Goal: Transaction & Acquisition: Purchase product/service

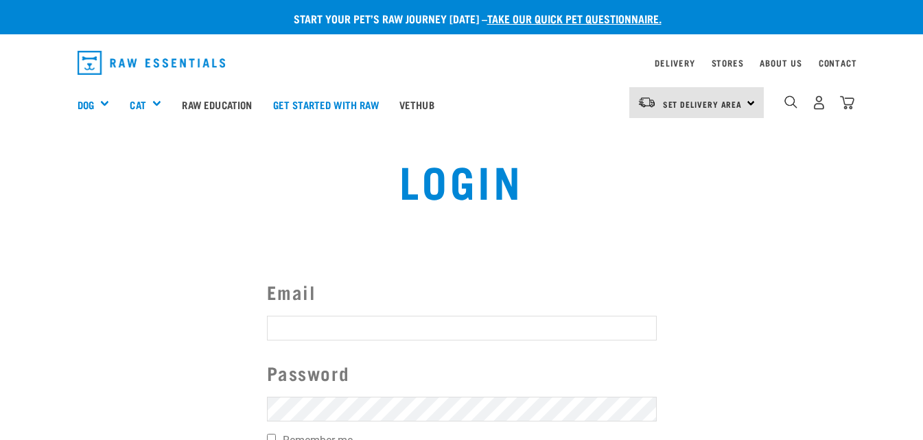
click at [325, 331] on input "Email" at bounding box center [462, 328] width 390 height 25
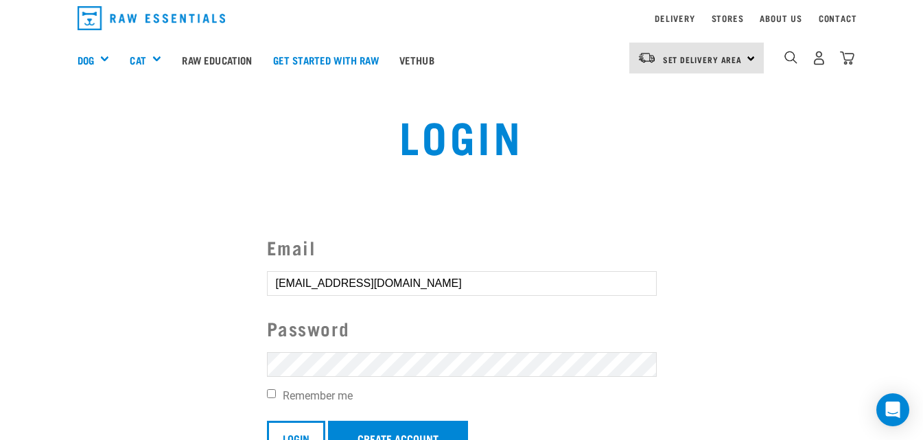
scroll to position [69, 0]
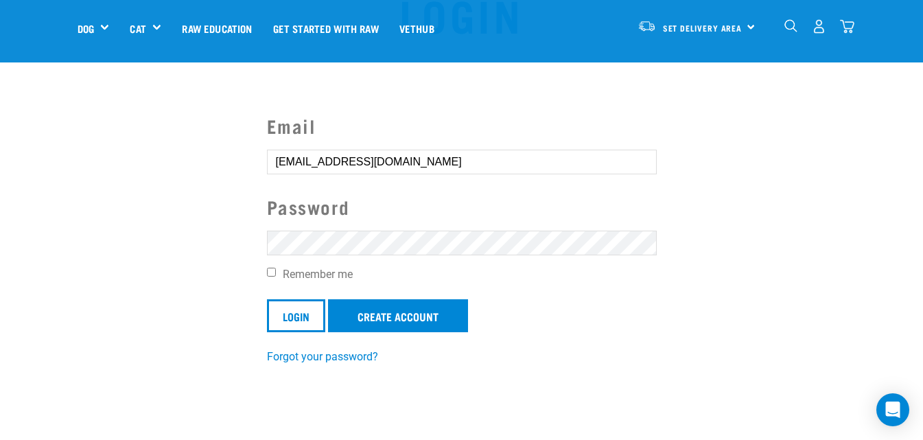
type input "dunbarjanine@gmail.com"
click at [302, 322] on input "Login" at bounding box center [296, 315] width 58 height 33
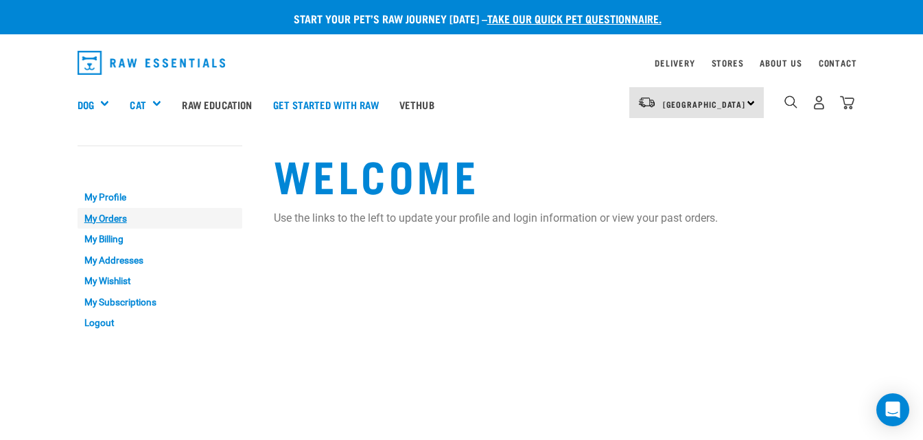
click at [110, 217] on link "My Orders" at bounding box center [160, 218] width 165 height 21
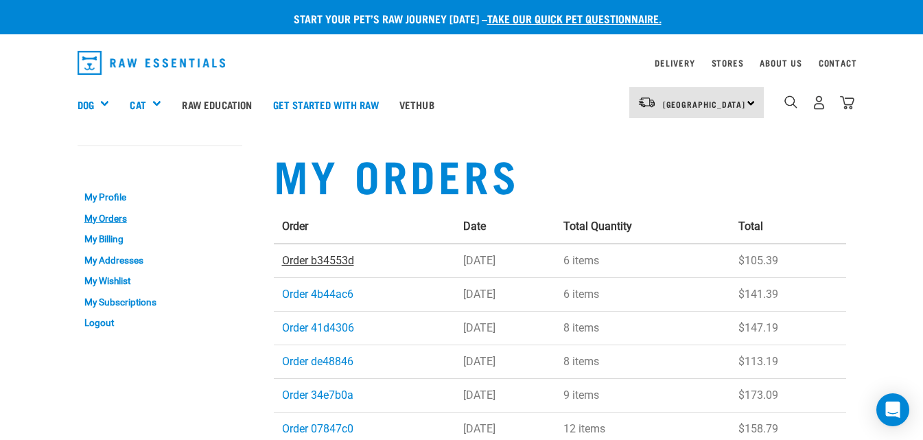
click at [311, 261] on link "Order b34553d" at bounding box center [318, 260] width 72 height 13
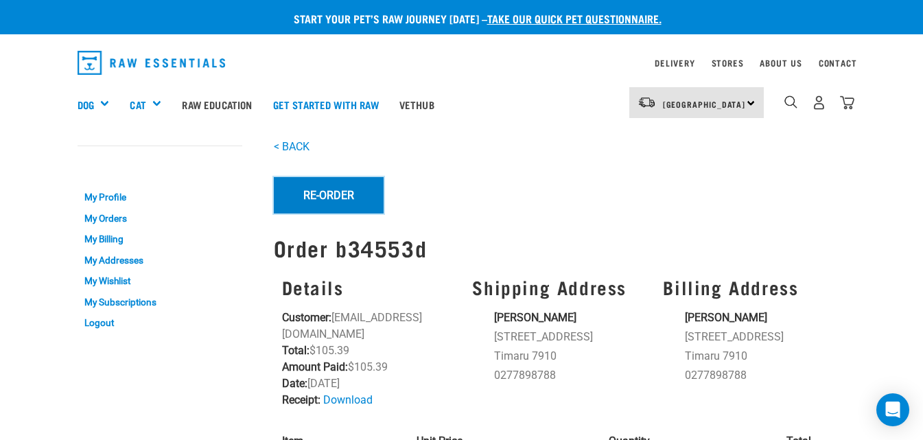
click at [349, 196] on button "Re-Order" at bounding box center [329, 195] width 110 height 36
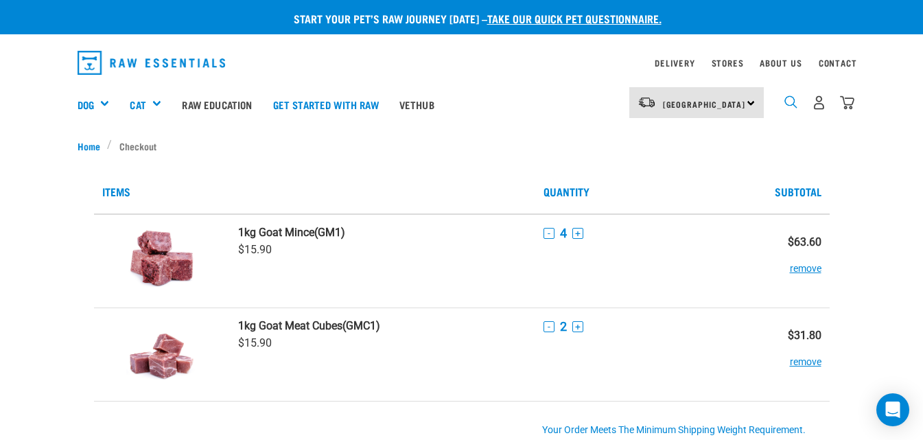
click at [794, 102] on img "dropdown navigation" at bounding box center [790, 101] width 13 height 13
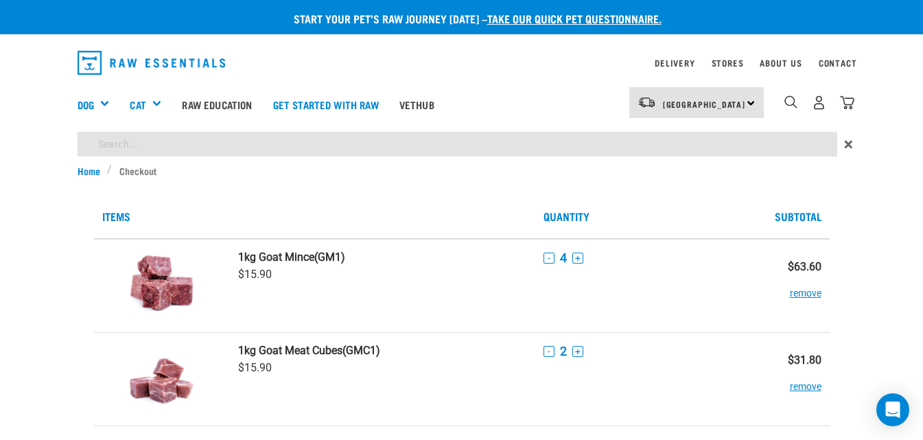
click at [158, 143] on input "search" at bounding box center [457, 144] width 759 height 25
type input "lean goat meat"
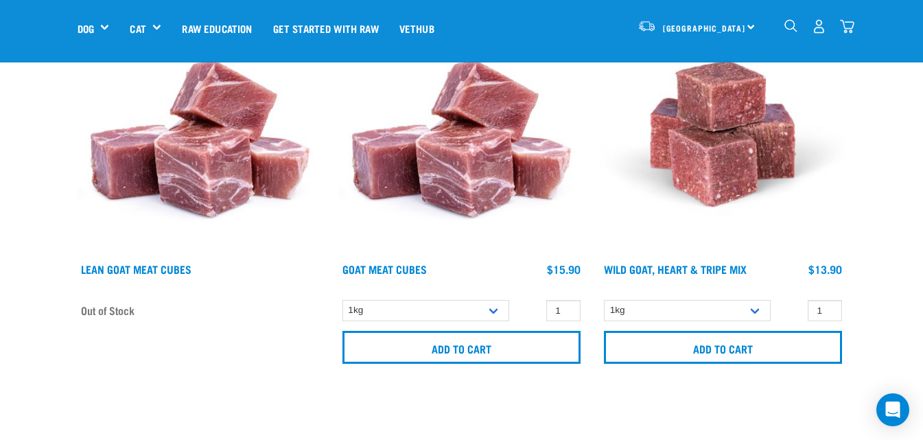
scroll to position [206, 0]
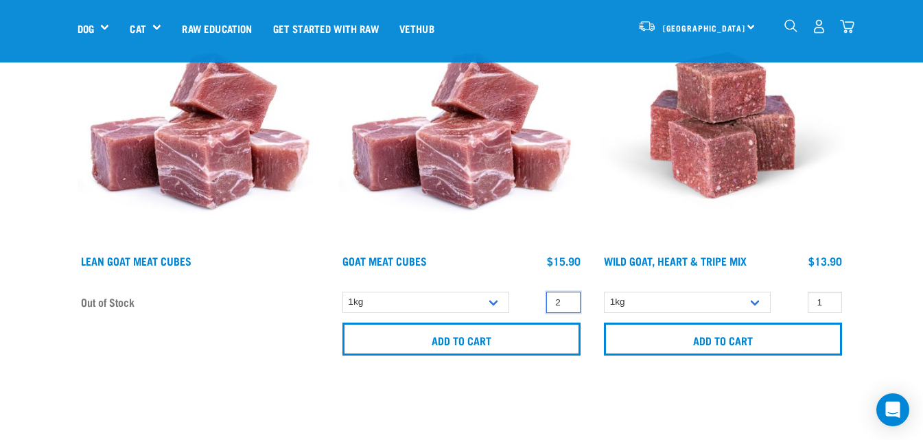
click at [568, 300] on input "2" at bounding box center [563, 302] width 34 height 21
click at [568, 300] on input "3" at bounding box center [563, 302] width 34 height 21
type input "4"
click at [568, 300] on input "4" at bounding box center [563, 302] width 34 height 21
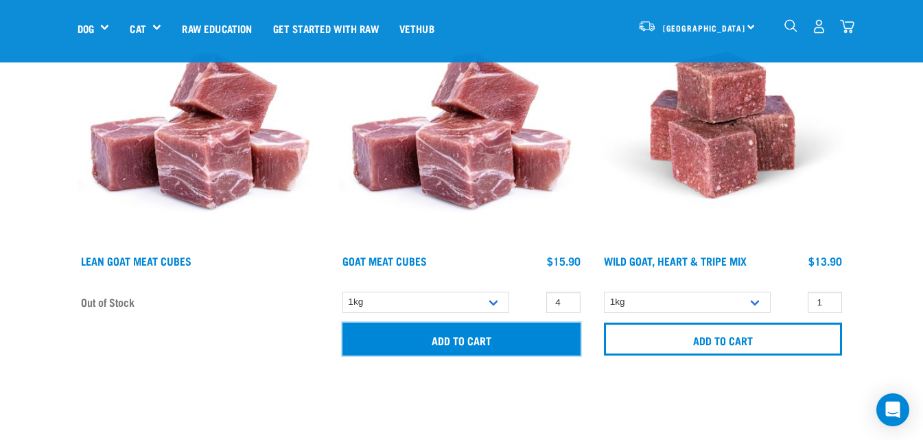
click at [512, 335] on input "Add to cart" at bounding box center [461, 338] width 238 height 33
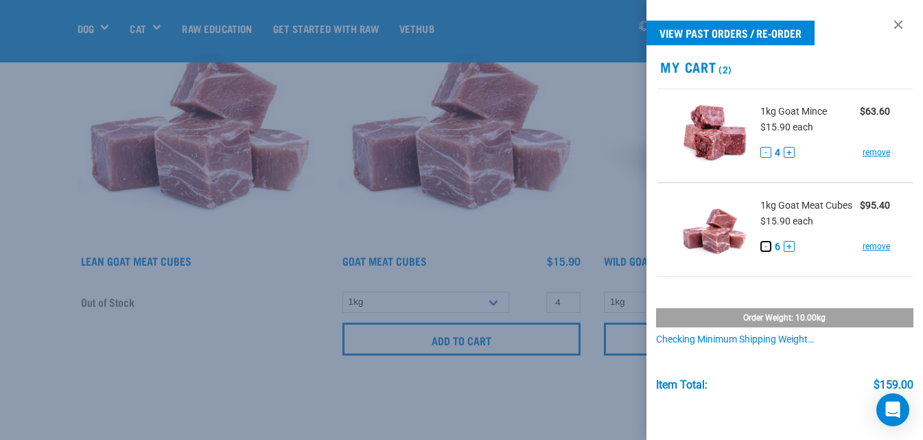
click at [764, 252] on button "-" at bounding box center [765, 246] width 11 height 11
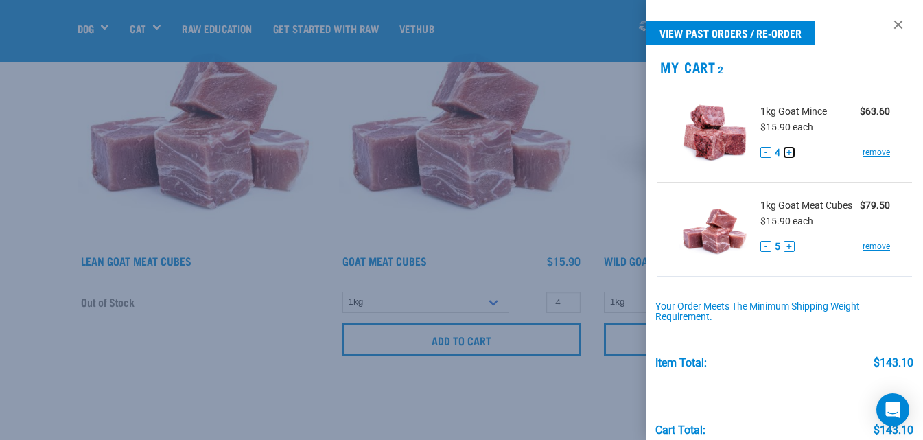
click at [790, 152] on button "+" at bounding box center [789, 152] width 11 height 11
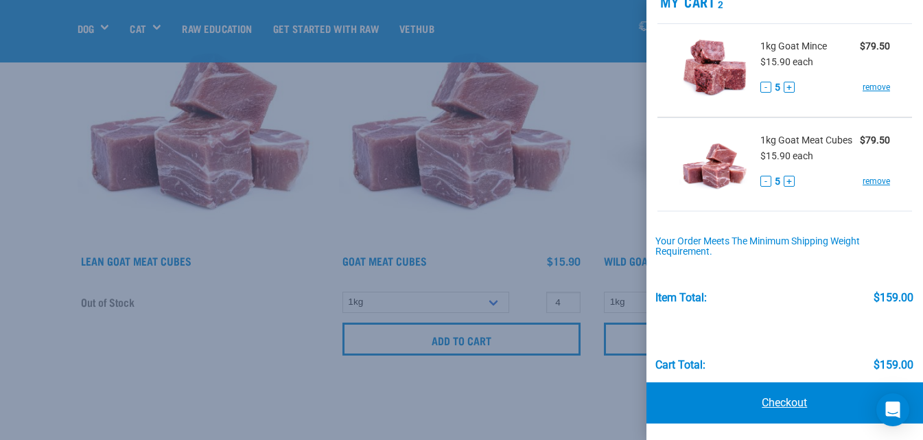
click at [796, 407] on link "Checkout" at bounding box center [784, 402] width 277 height 41
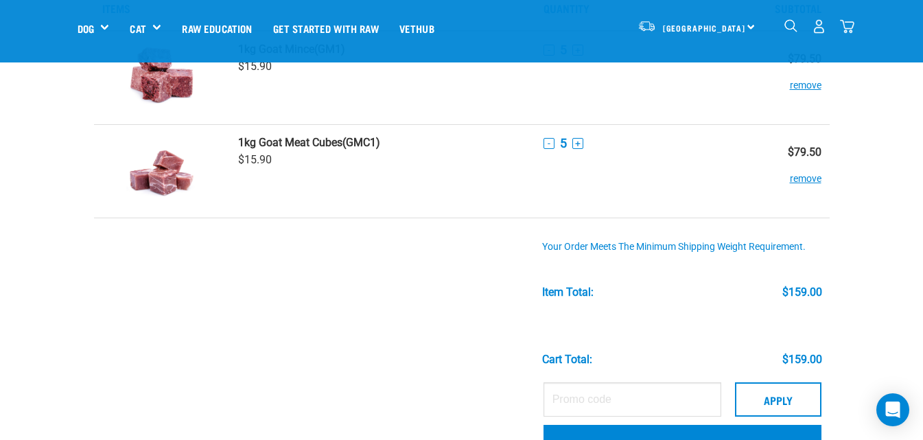
scroll to position [137, 0]
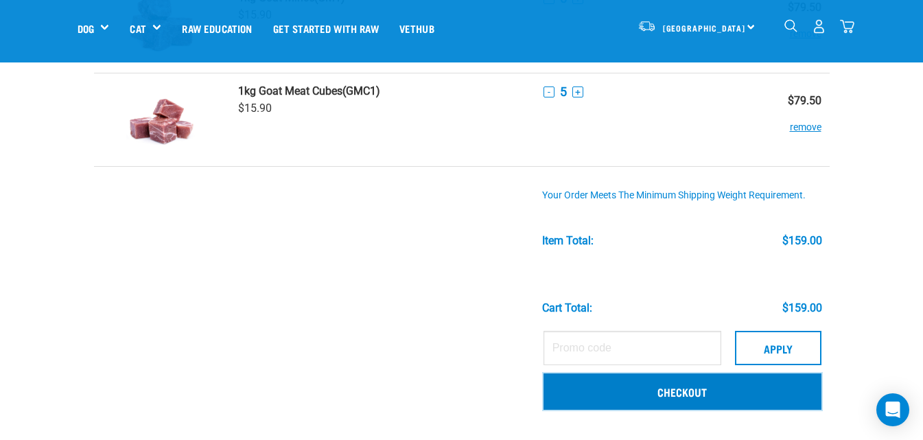
click at [675, 395] on link "Checkout" at bounding box center [682, 391] width 278 height 36
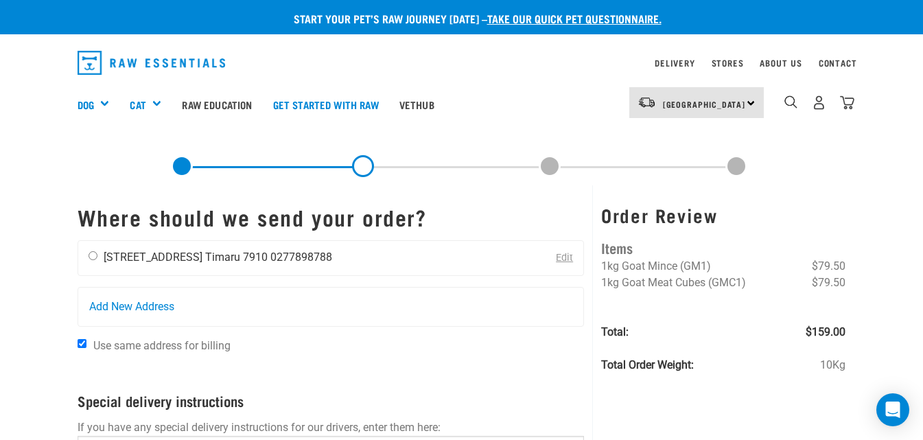
click at [91, 256] on input "radio" at bounding box center [93, 255] width 9 height 9
radio input "true"
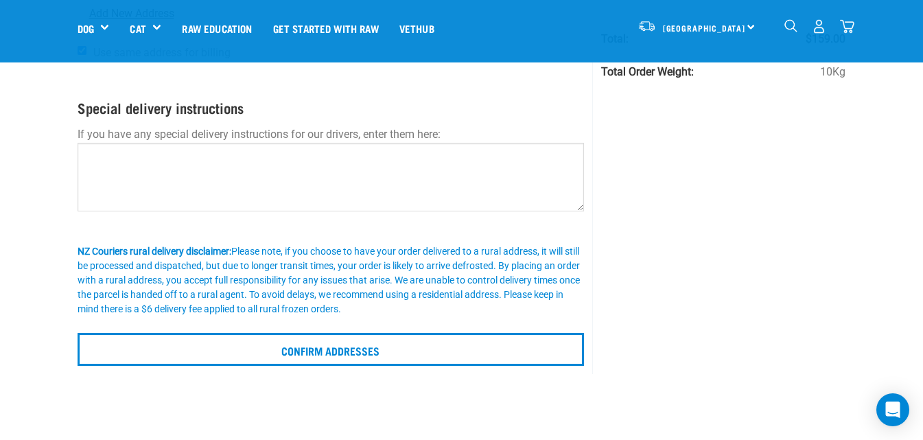
scroll to position [206, 0]
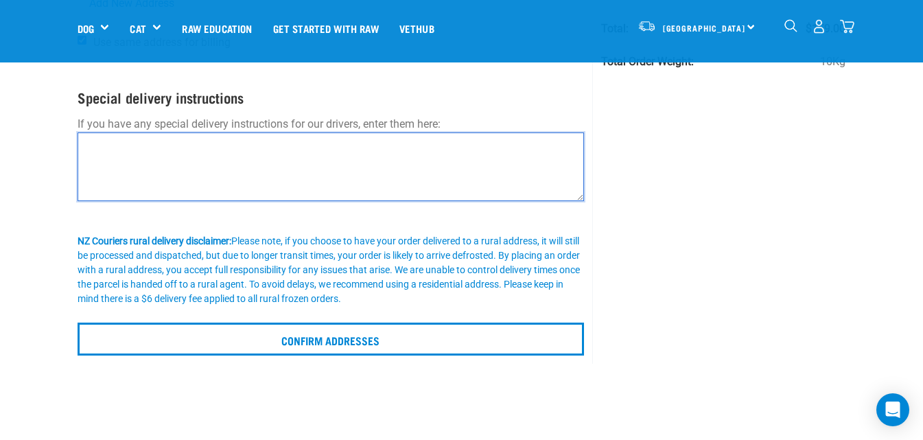
click at [204, 165] on textarea at bounding box center [331, 166] width 507 height 69
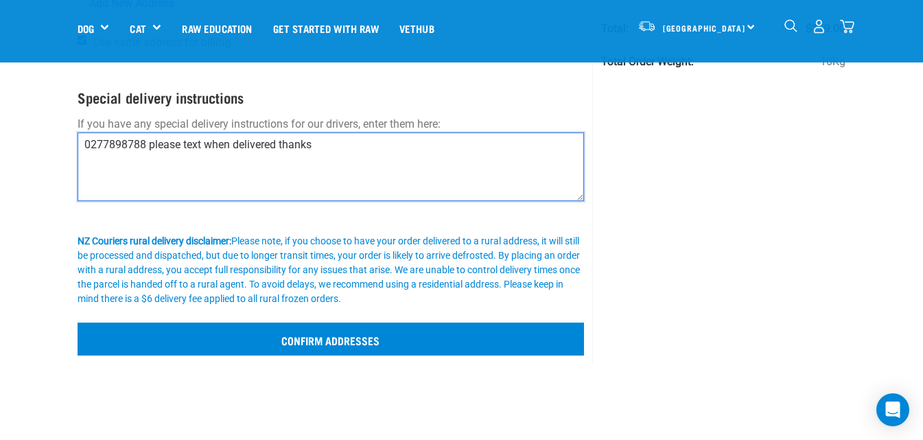
type textarea "0277898788 please text when delivered thanks"
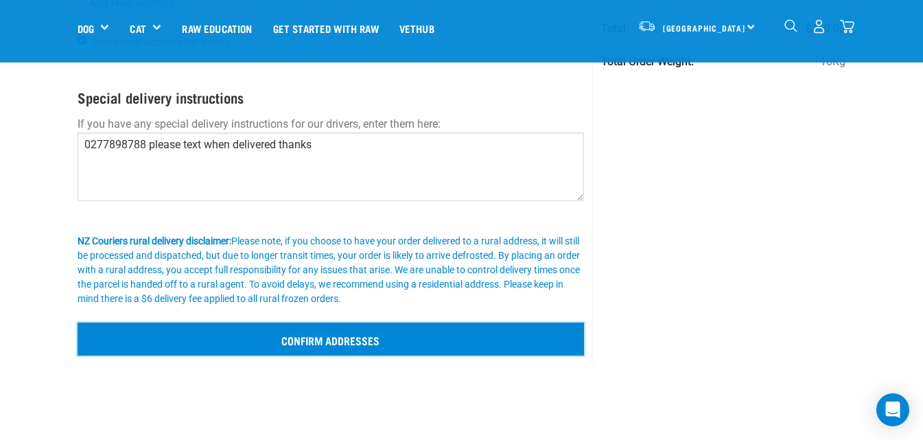
click at [331, 340] on input "Confirm addresses" at bounding box center [331, 338] width 507 height 33
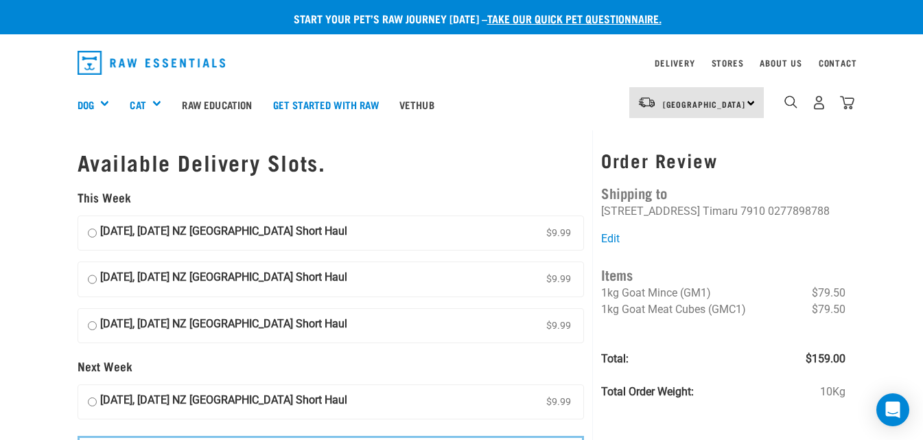
click at [91, 329] on input "[DATE], [DATE] NZ [GEOGRAPHIC_DATA] Short Haul $9.99" at bounding box center [92, 326] width 9 height 21
radio input "true"
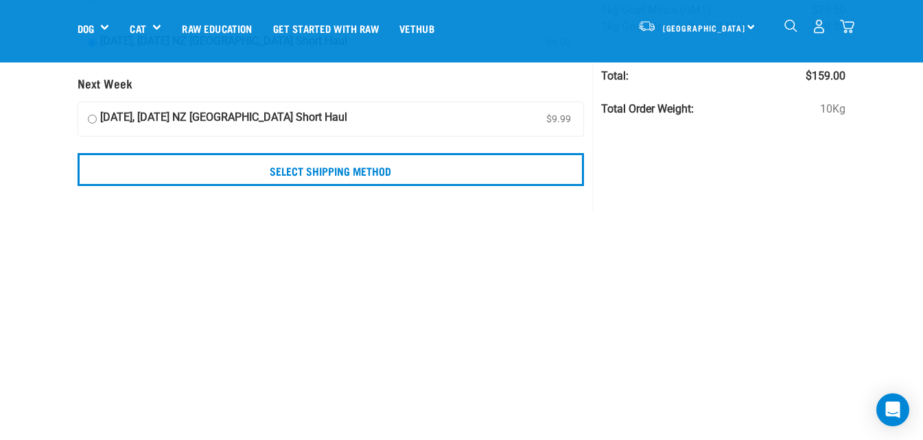
scroll to position [206, 0]
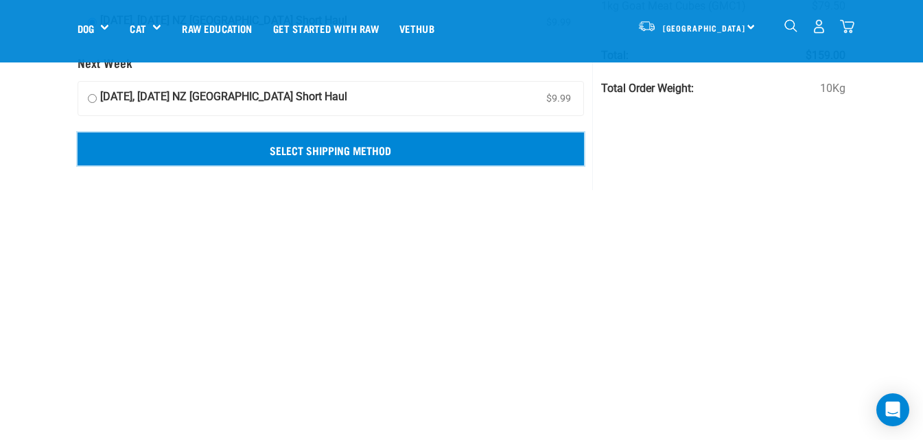
click at [384, 152] on input "Select Shipping Method" at bounding box center [331, 148] width 507 height 33
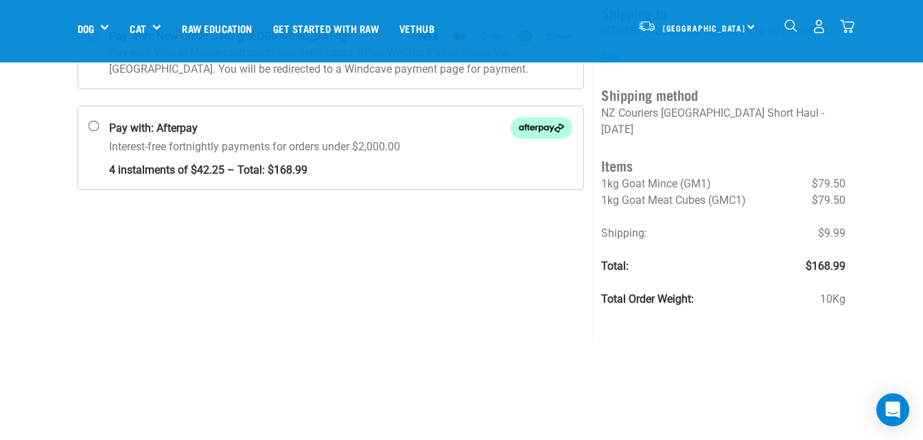
scroll to position [69, 0]
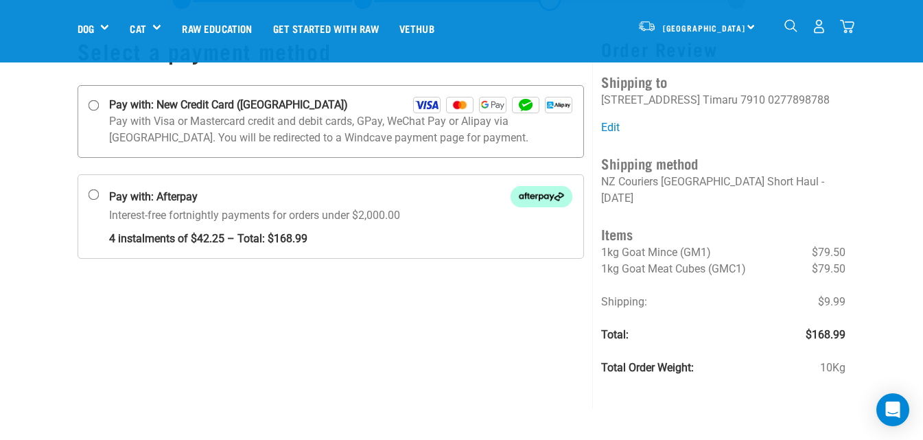
click at [93, 107] on input "Pay with: New Credit Card (Windcave)" at bounding box center [93, 105] width 11 height 11
radio input "true"
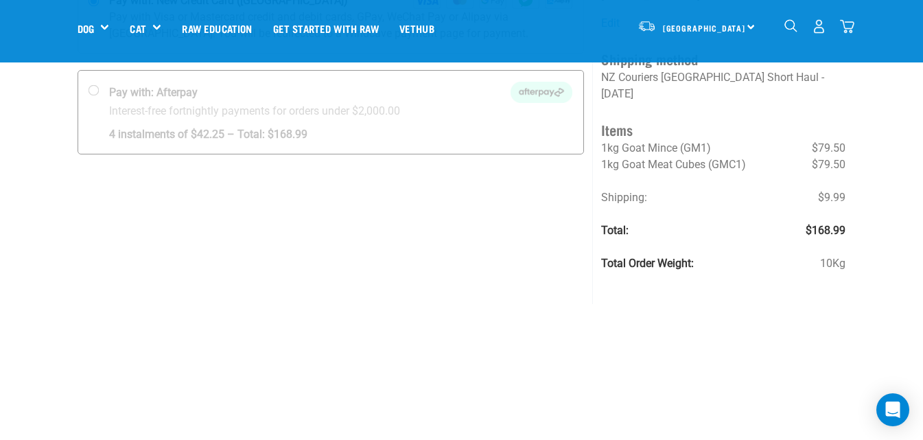
scroll to position [206, 0]
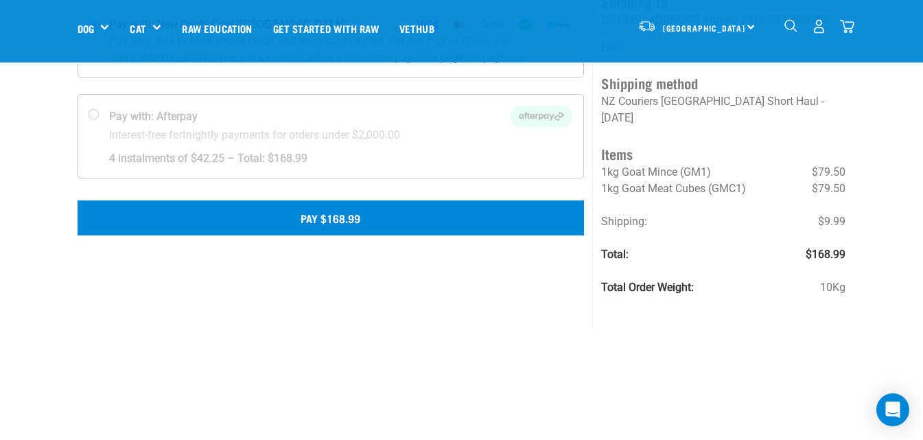
scroll to position [206, 0]
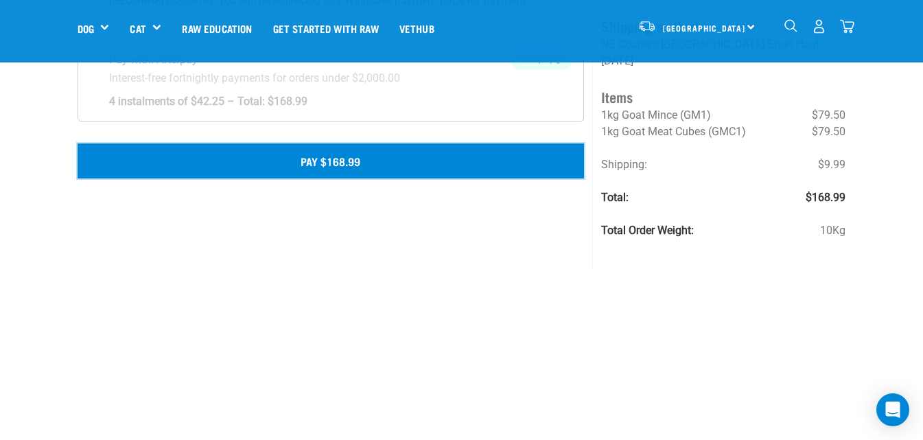
click at [375, 165] on button "Pay $168.99" at bounding box center [331, 160] width 507 height 34
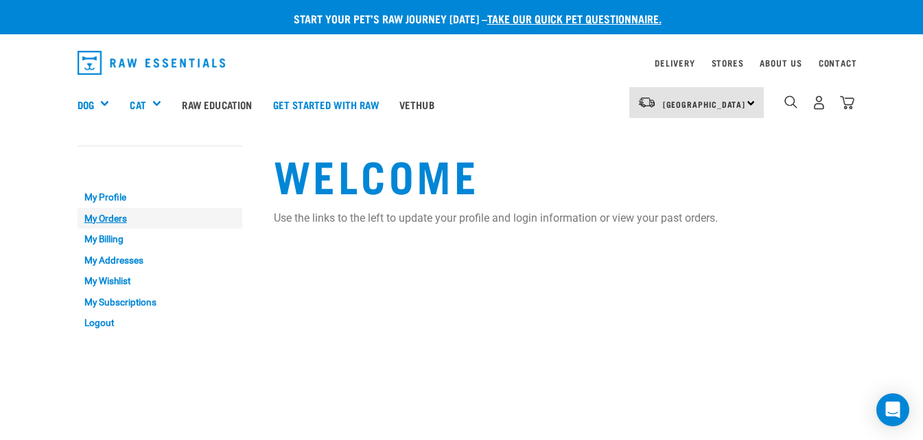
click at [121, 217] on link "My Orders" at bounding box center [160, 218] width 165 height 21
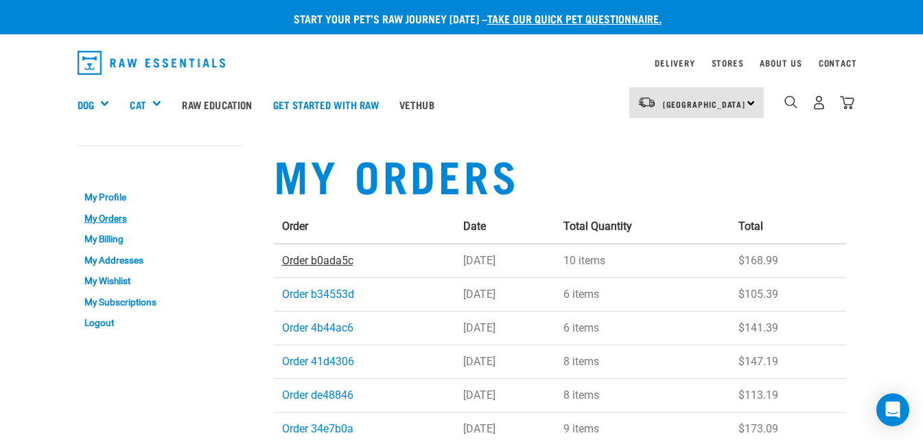
click at [320, 263] on link "Order b0ada5c" at bounding box center [317, 260] width 71 height 13
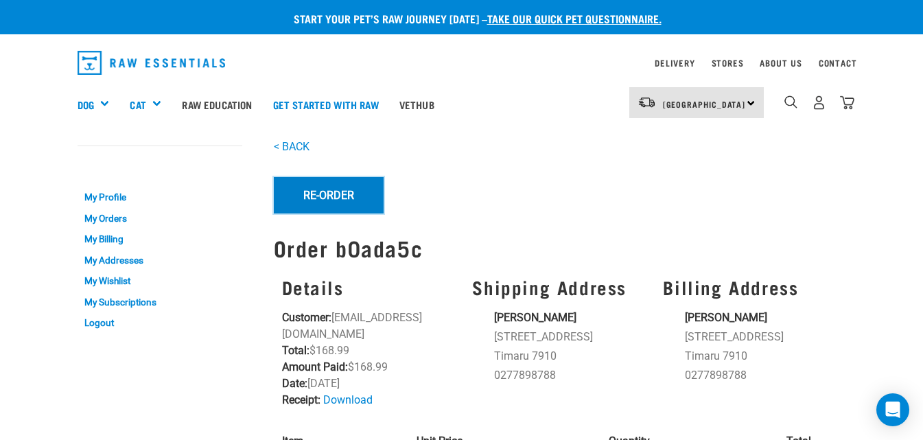
click at [330, 193] on button "Re-Order" at bounding box center [329, 195] width 110 height 36
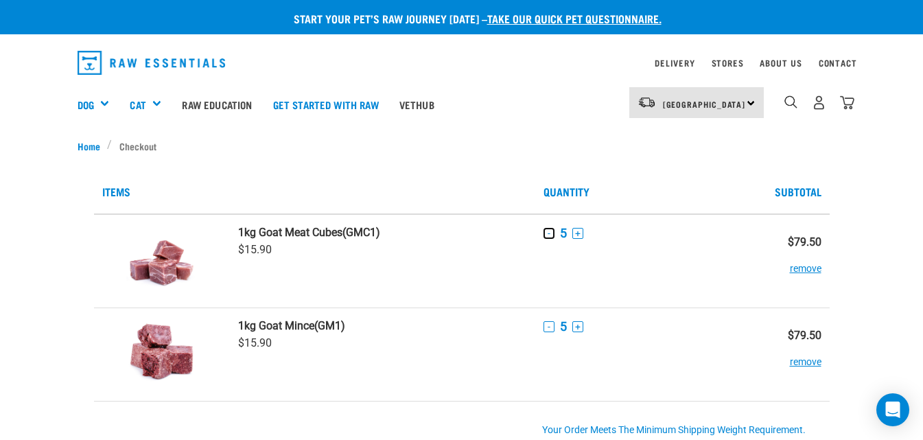
click at [547, 233] on button "-" at bounding box center [548, 233] width 11 height 11
click at [547, 328] on button "-" at bounding box center [548, 326] width 11 height 11
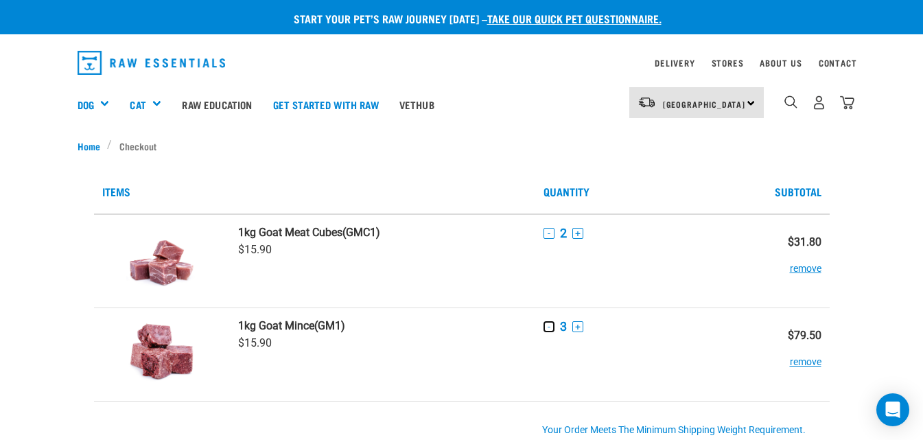
click at [547, 328] on button "-" at bounding box center [548, 326] width 11 height 11
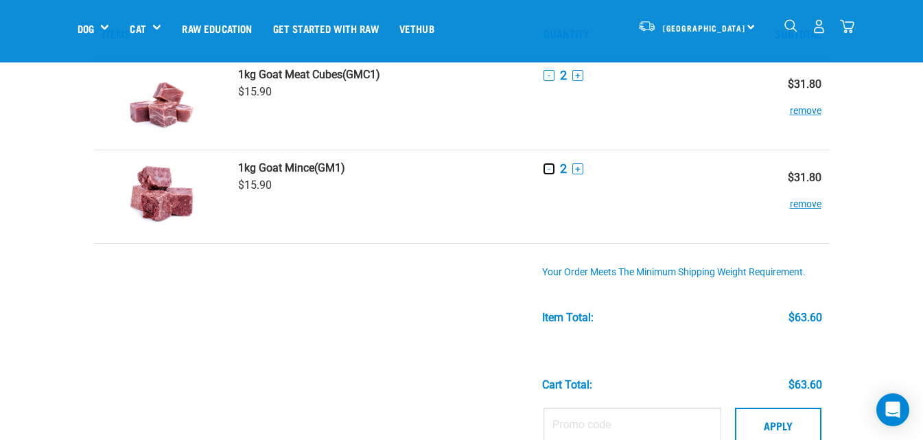
scroll to position [137, 0]
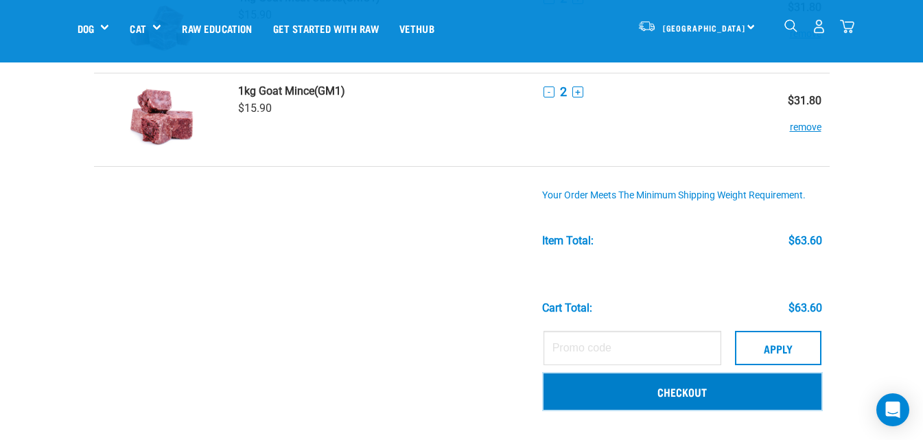
click at [711, 390] on link "Checkout" at bounding box center [682, 391] width 278 height 36
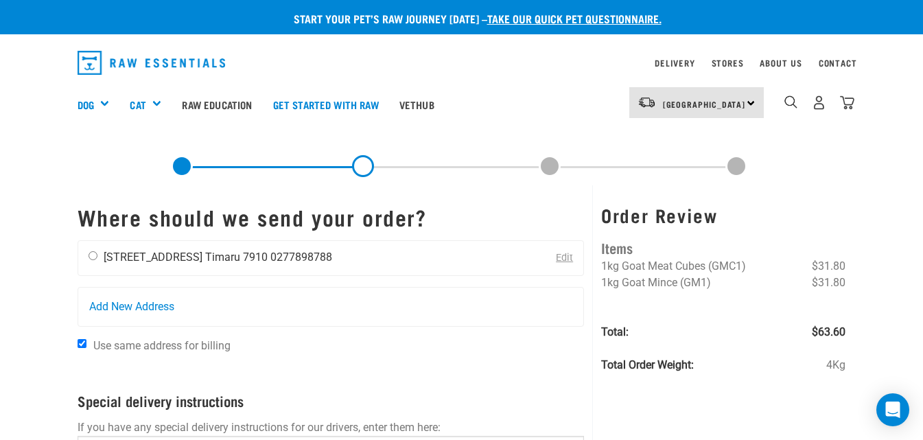
click at [91, 255] on input "radio" at bounding box center [93, 255] width 9 height 9
radio input "true"
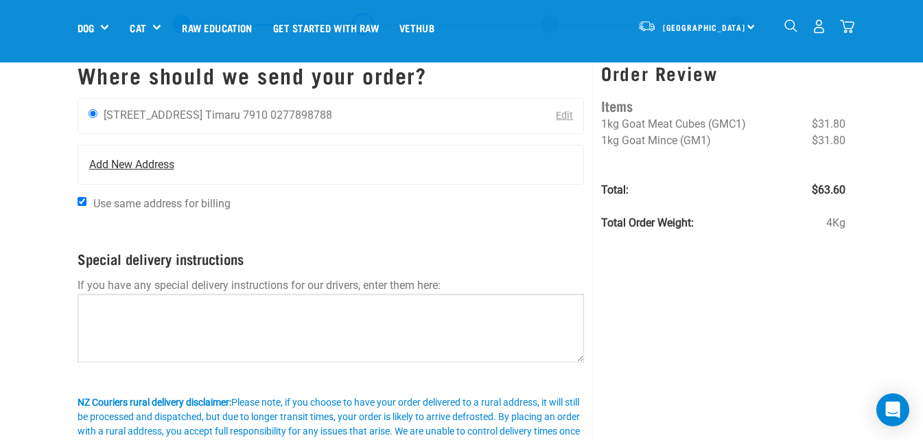
scroll to position [69, 0]
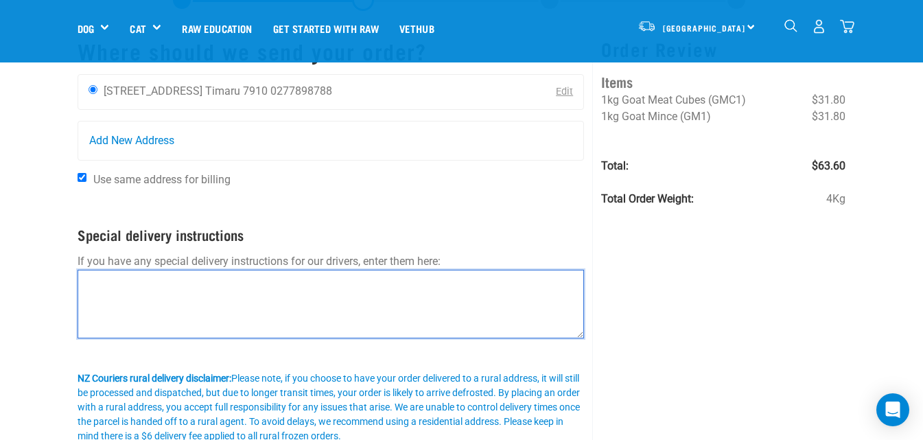
click at [194, 290] on textarea at bounding box center [331, 304] width 507 height 69
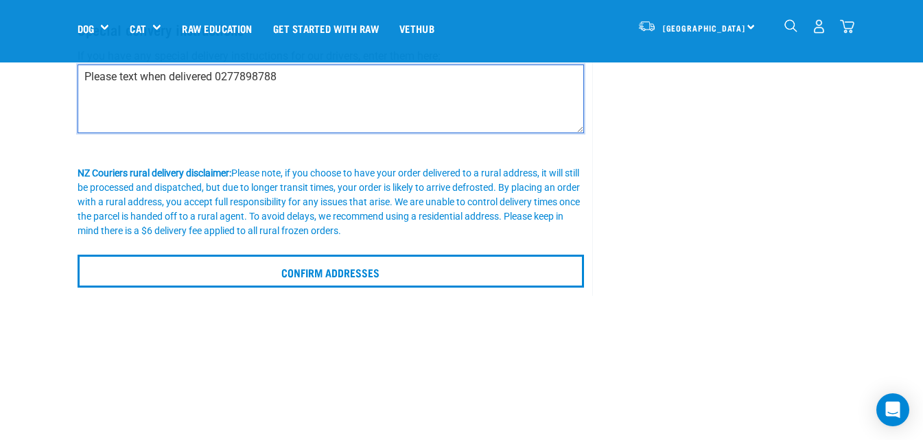
scroll to position [274, 0]
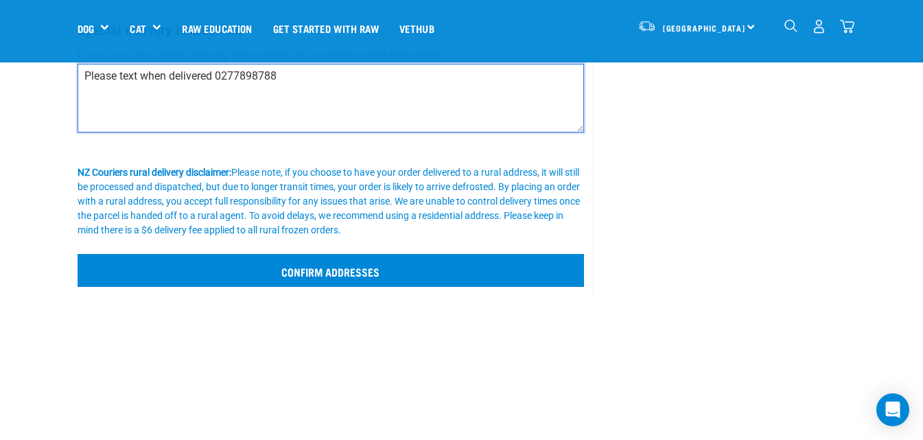
type textarea "Please text when delivered 0277898788"
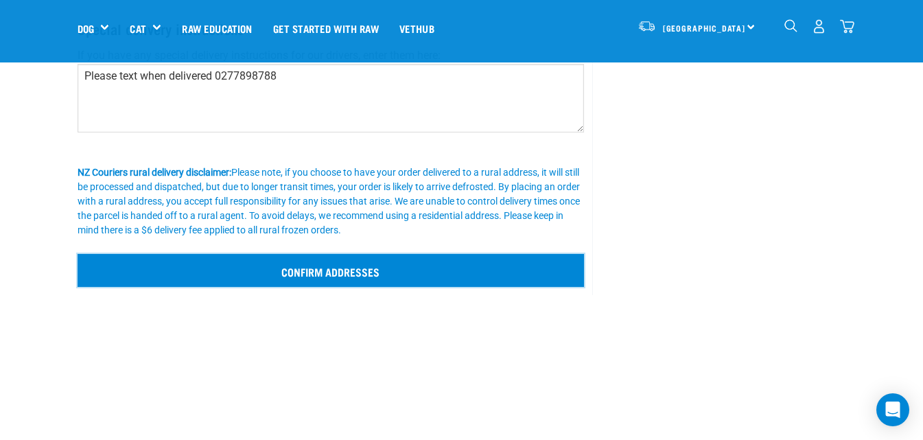
click at [340, 274] on input "Confirm addresses" at bounding box center [331, 270] width 507 height 33
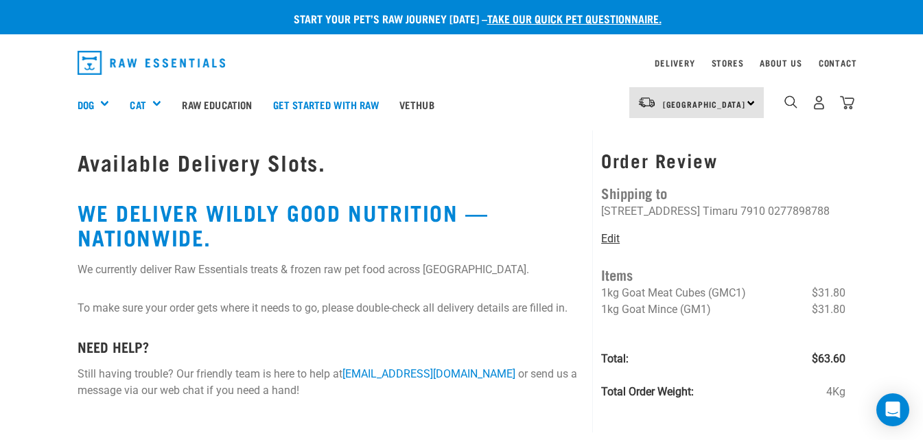
click at [613, 238] on link "Edit" at bounding box center [610, 238] width 19 height 13
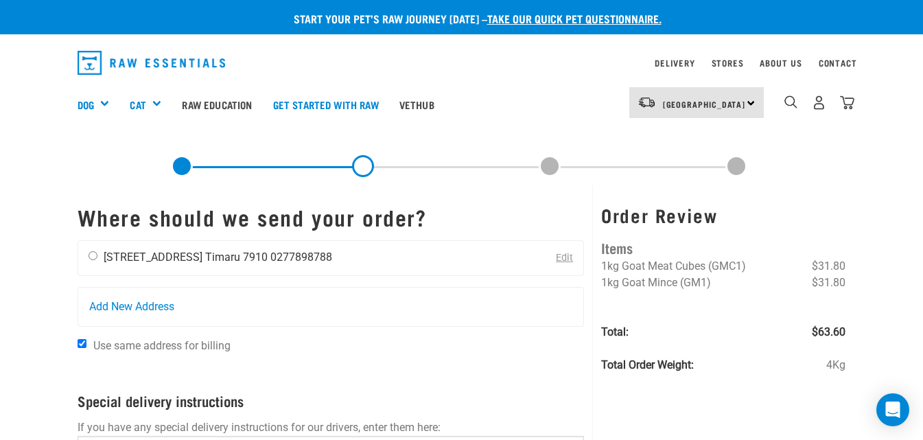
click at [94, 256] on input "radio" at bounding box center [93, 255] width 9 height 9
radio input "true"
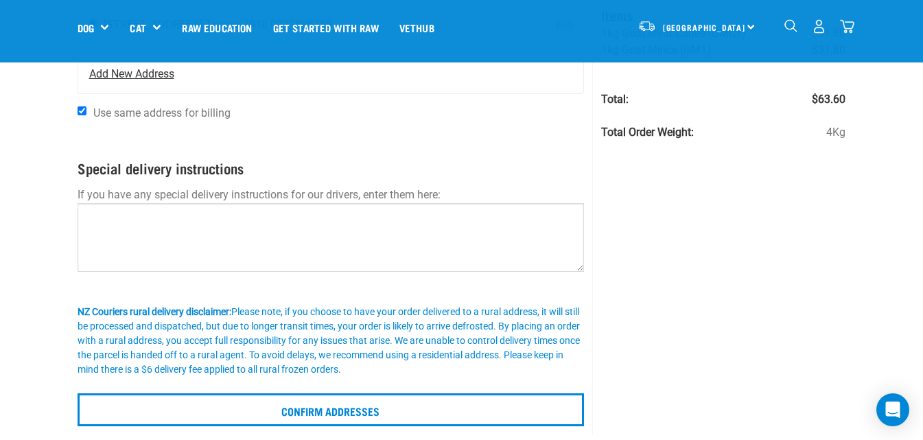
scroll to position [137, 0]
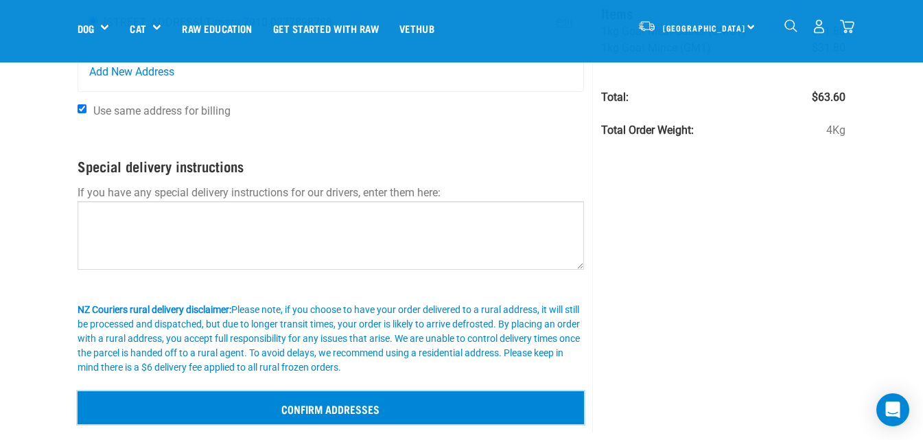
click at [314, 405] on input "Confirm addresses" at bounding box center [331, 407] width 507 height 33
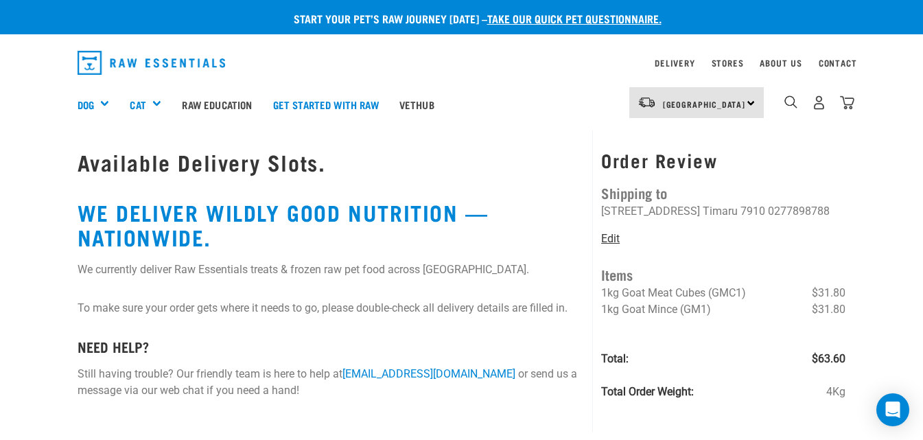
click at [615, 235] on link "Edit" at bounding box center [610, 238] width 19 height 13
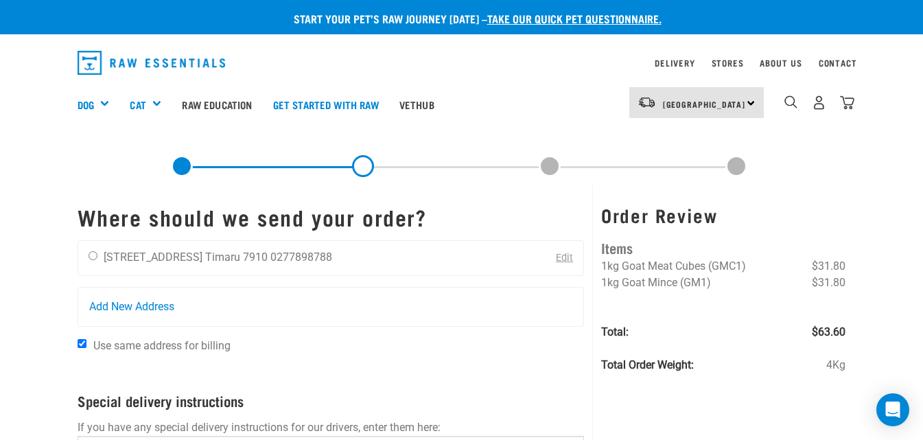
scroll to position [69, 0]
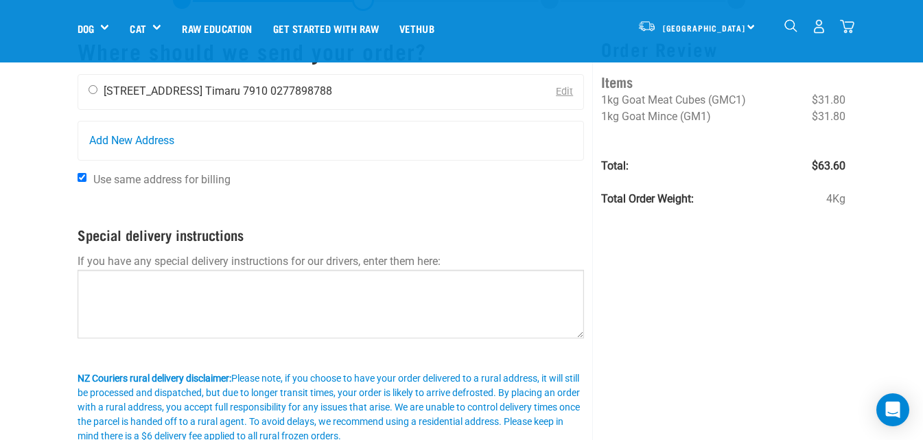
click at [95, 89] on input "radio" at bounding box center [93, 89] width 9 height 9
radio input "true"
click at [80, 175] on input "Use same address for billing" at bounding box center [82, 177] width 9 height 9
checkbox input "false"
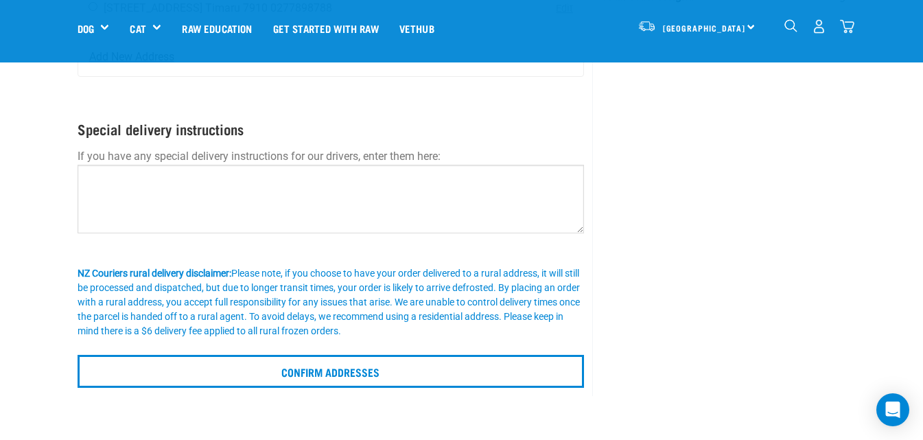
scroll to position [274, 0]
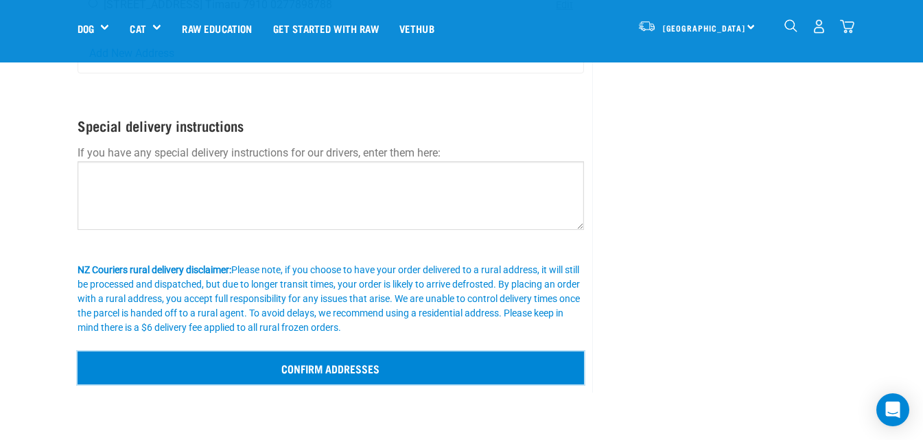
click at [290, 370] on input "Confirm addresses" at bounding box center [331, 367] width 507 height 33
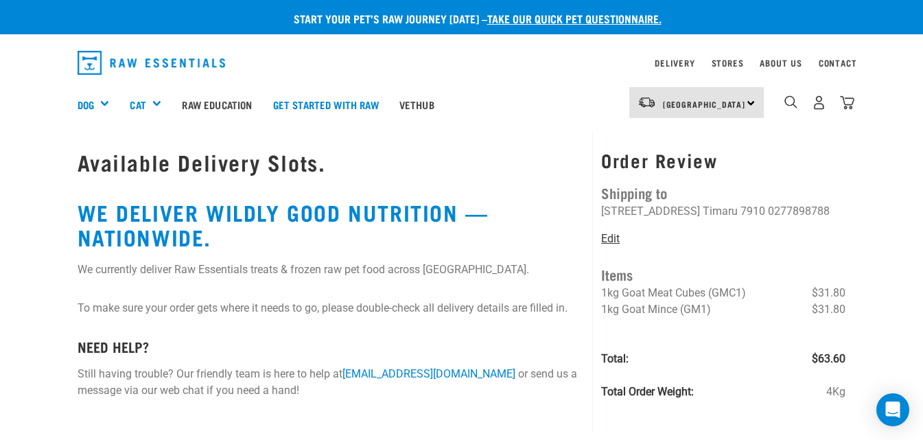
click at [611, 239] on link "Edit" at bounding box center [610, 238] width 19 height 13
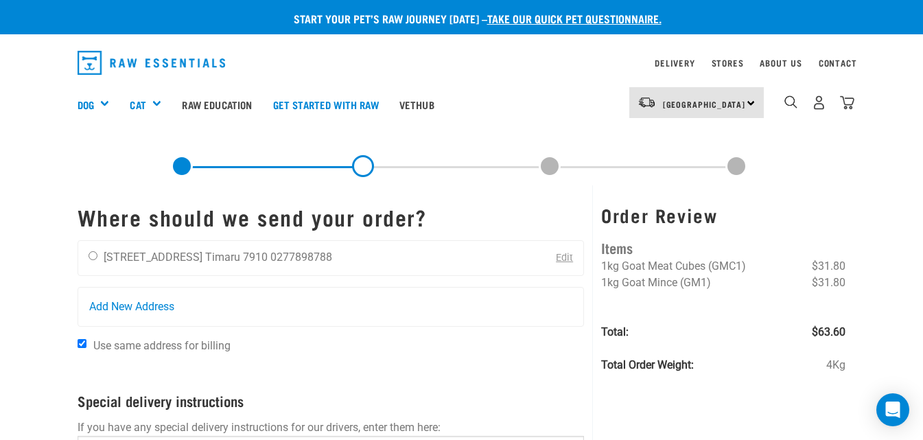
click at [176, 167] on link at bounding box center [182, 166] width 22 height 22
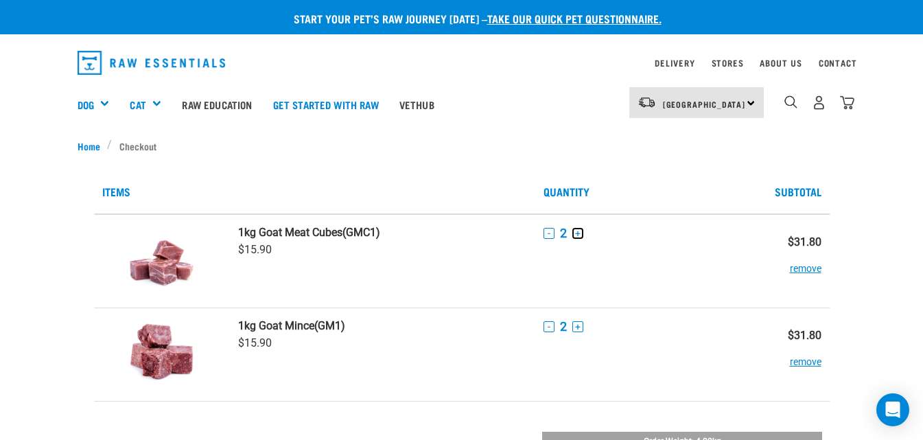
click at [576, 233] on button "+" at bounding box center [577, 233] width 11 height 11
click at [575, 327] on button "+" at bounding box center [577, 326] width 11 height 11
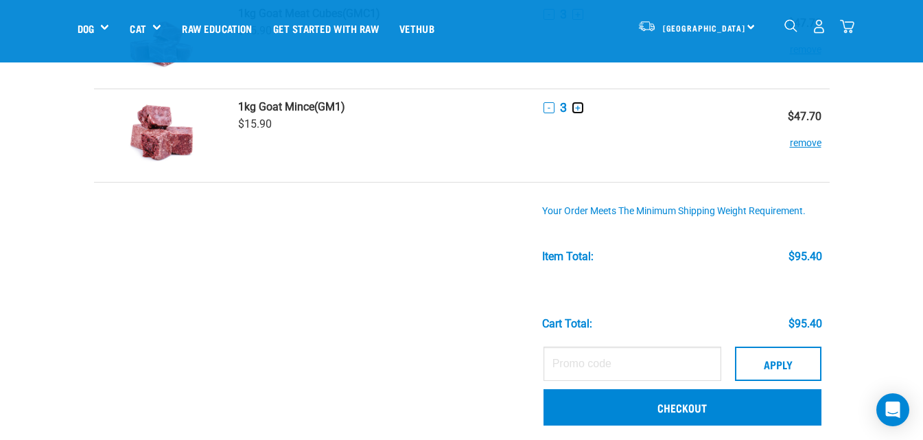
scroll to position [137, 0]
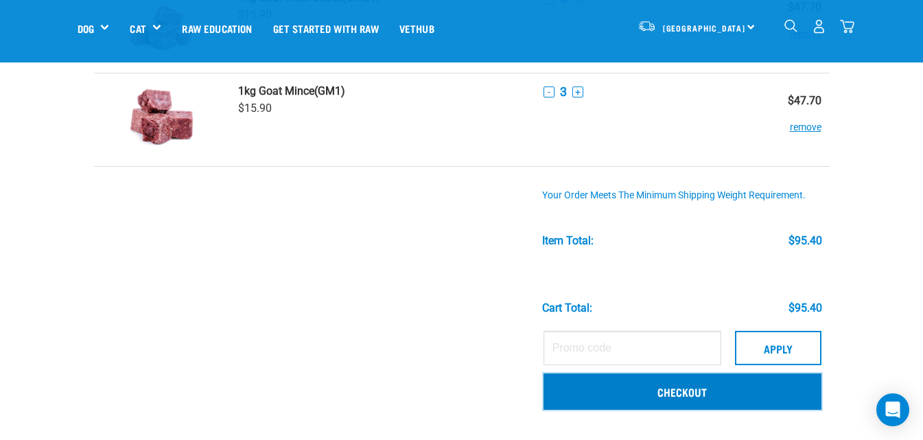
click at [727, 386] on link "Checkout" at bounding box center [682, 391] width 278 height 36
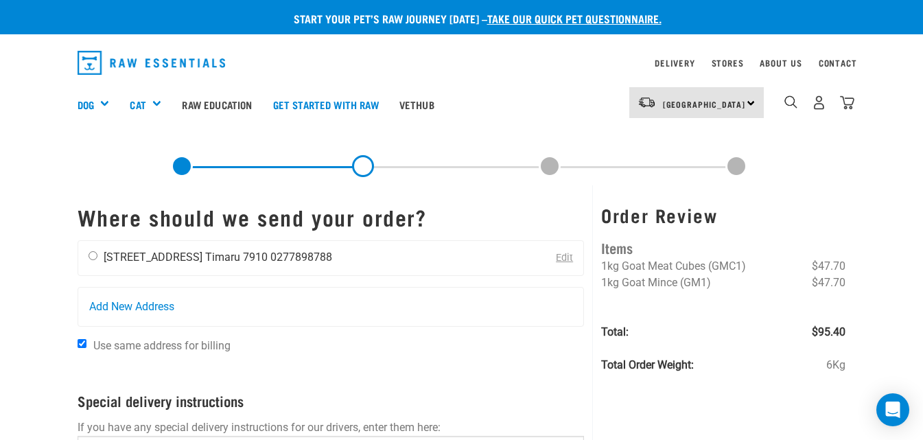
click at [93, 251] on input "radio" at bounding box center [93, 255] width 9 height 9
radio input "true"
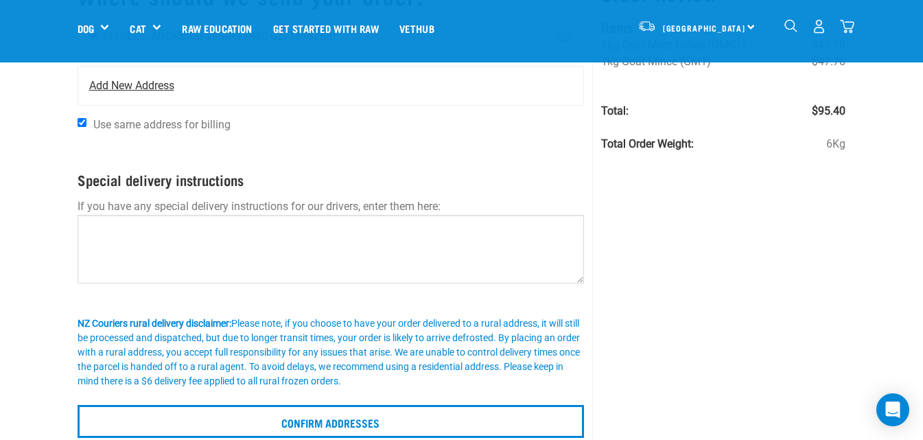
scroll to position [137, 0]
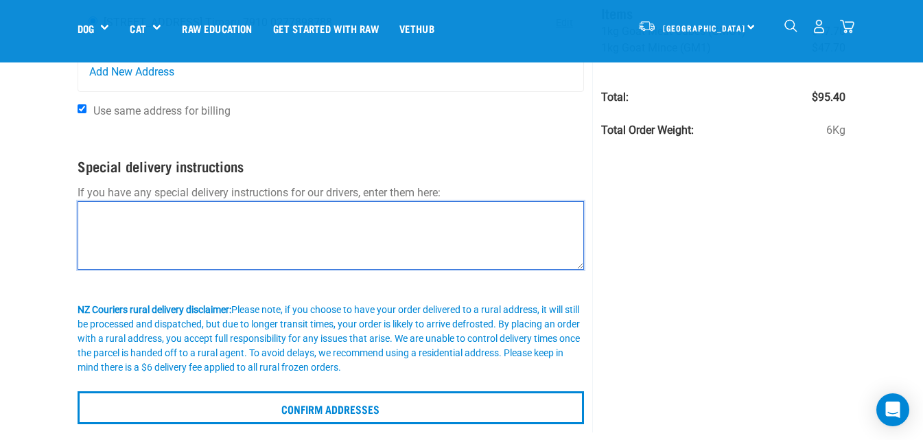
click at [159, 234] on textarea at bounding box center [331, 235] width 507 height 69
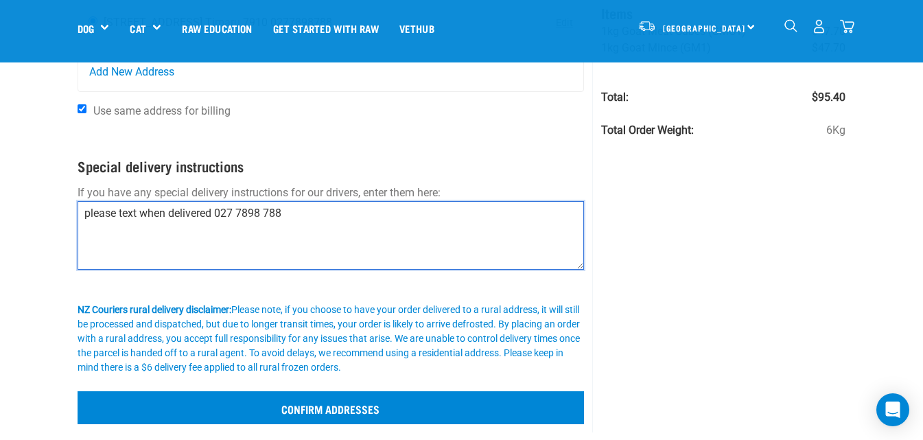
type textarea "please text when delivered 027 7898 788"
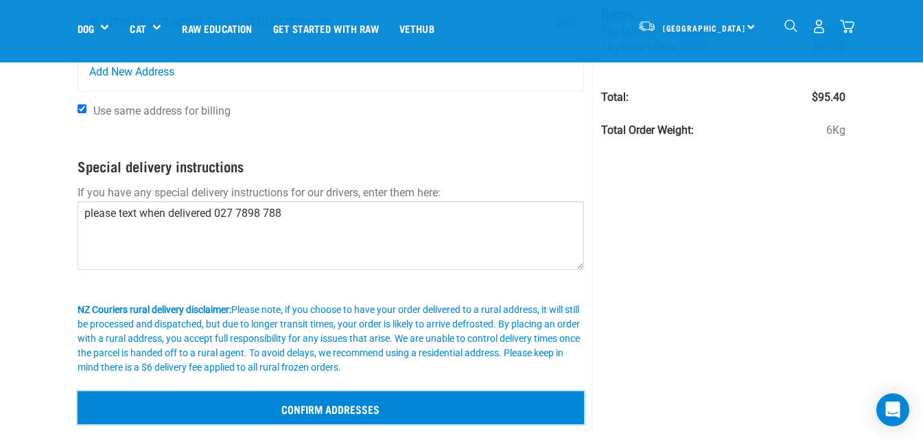
click at [331, 405] on input "Confirm addresses" at bounding box center [331, 407] width 507 height 33
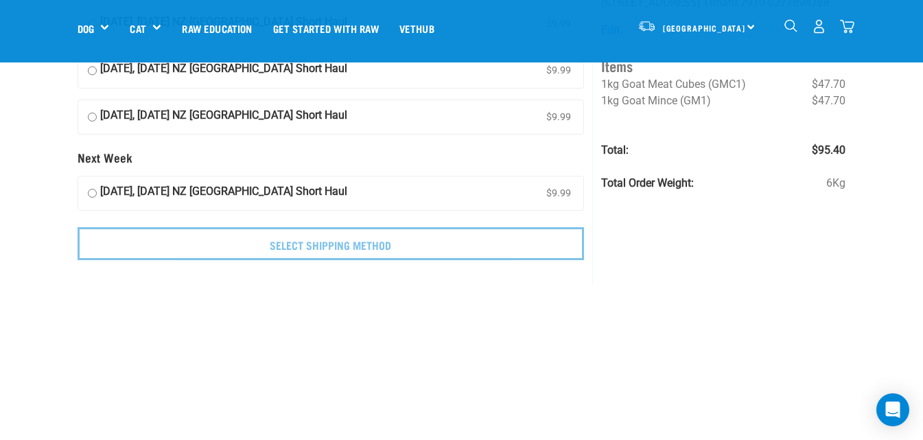
scroll to position [137, 0]
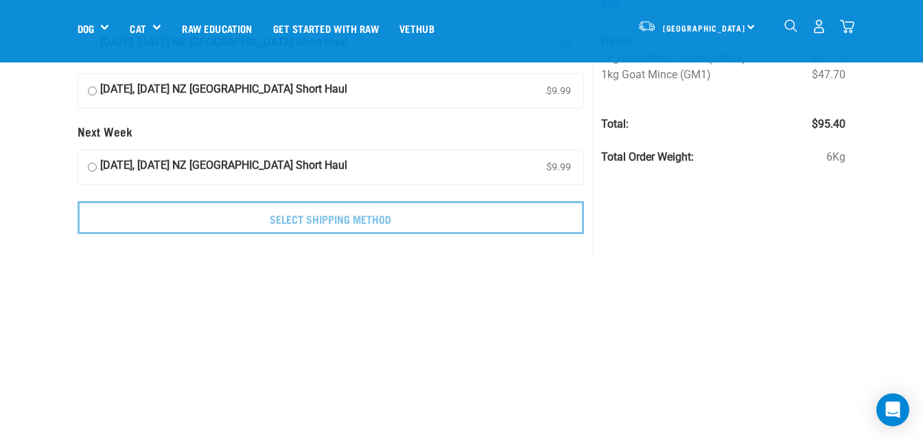
click at [91, 91] on input "10 October, Friday NZ Couriers South Island Short Haul $9.99" at bounding box center [92, 91] width 9 height 21
radio input "true"
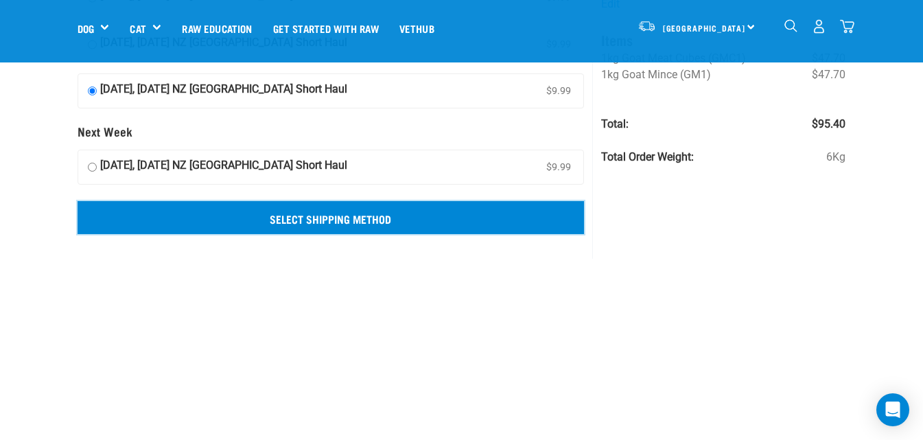
click at [306, 215] on input "Select Shipping Method" at bounding box center [331, 217] width 507 height 33
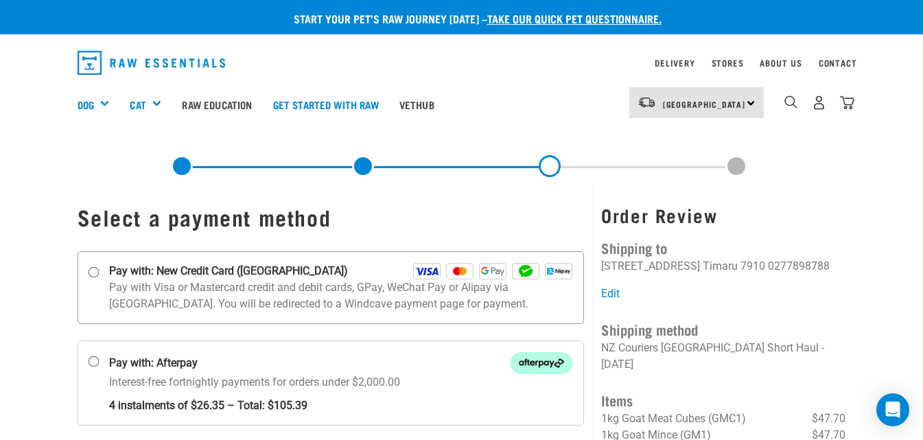
click at [92, 270] on input "Pay with: New Credit Card ([GEOGRAPHIC_DATA])" at bounding box center [93, 271] width 11 height 11
radio input "true"
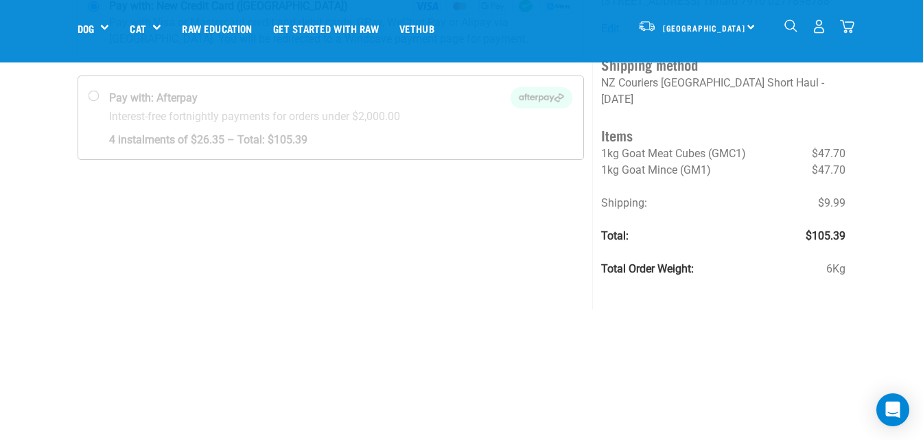
scroll to position [137, 0]
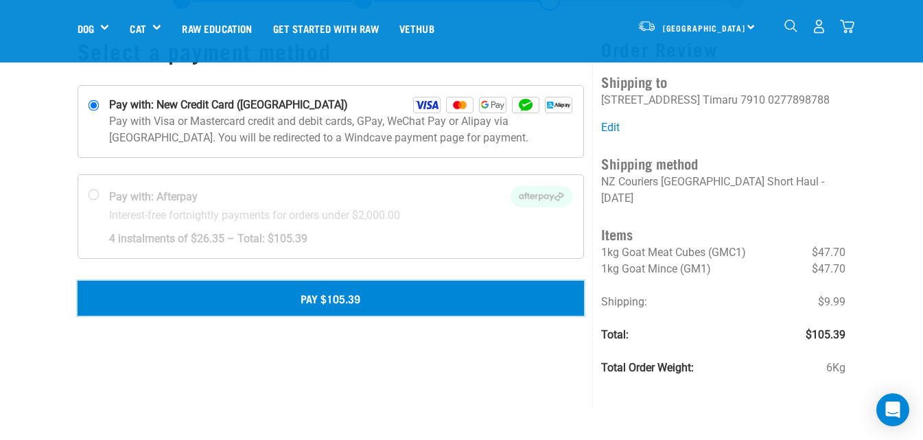
click at [312, 294] on button "Pay $105.39" at bounding box center [331, 298] width 507 height 34
